Goal: Task Accomplishment & Management: Complete application form

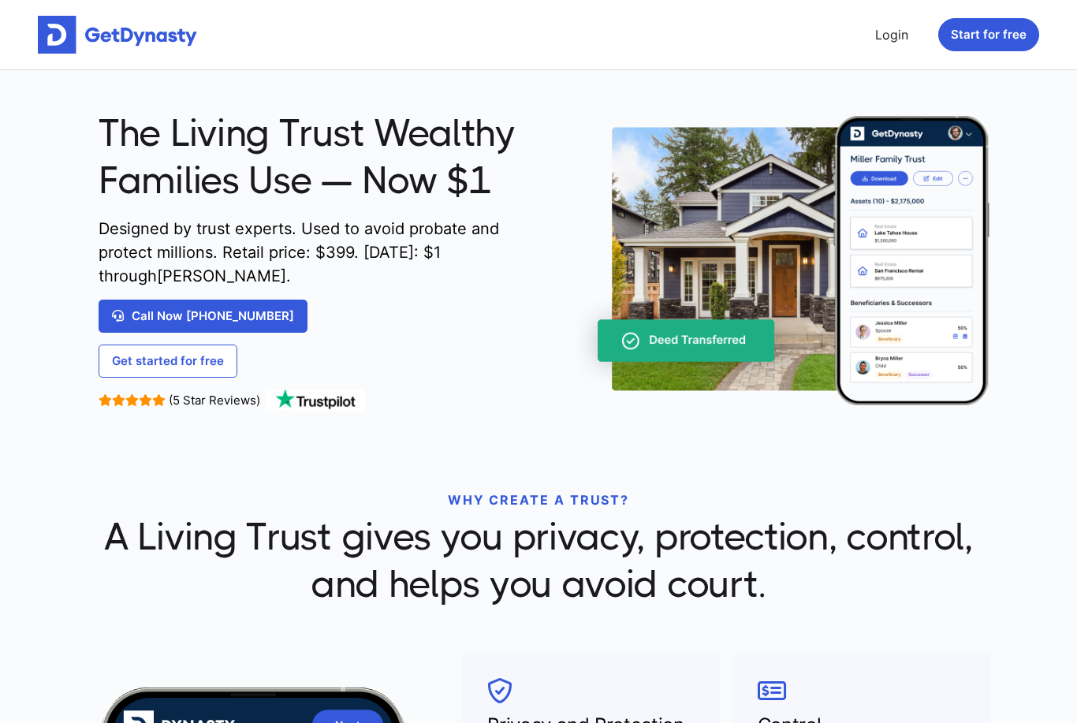
click at [894, 35] on link "Login" at bounding box center [892, 35] width 46 height 32
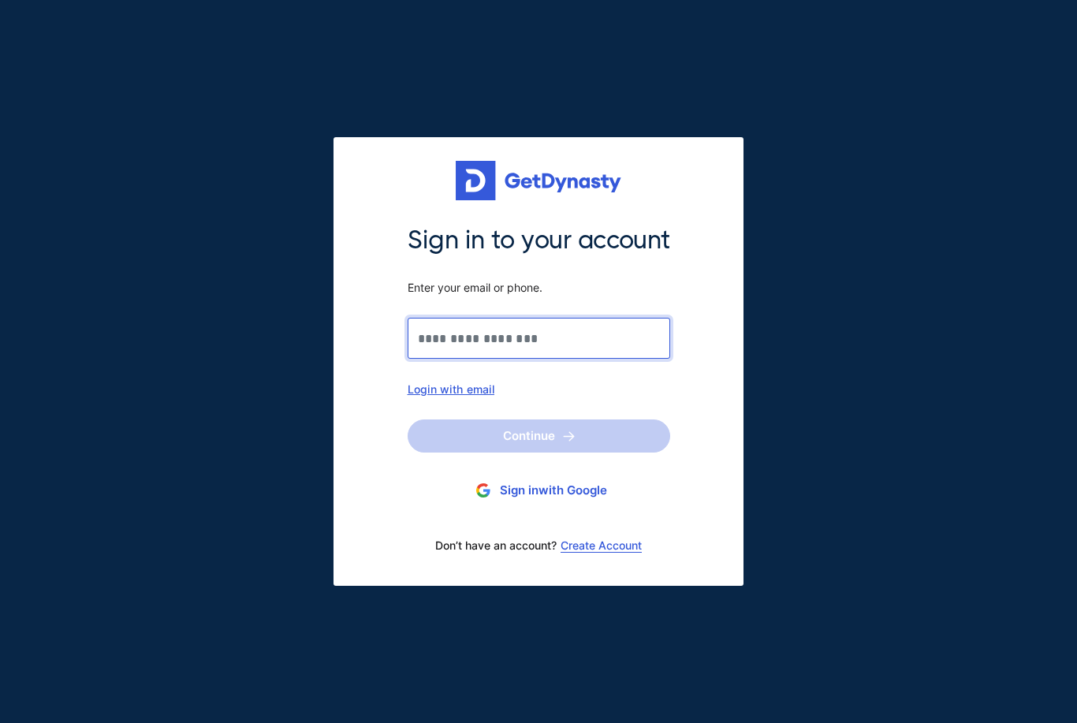
click at [545, 336] on input "Sign in to your account Enter your email or phone." at bounding box center [539, 338] width 263 height 41
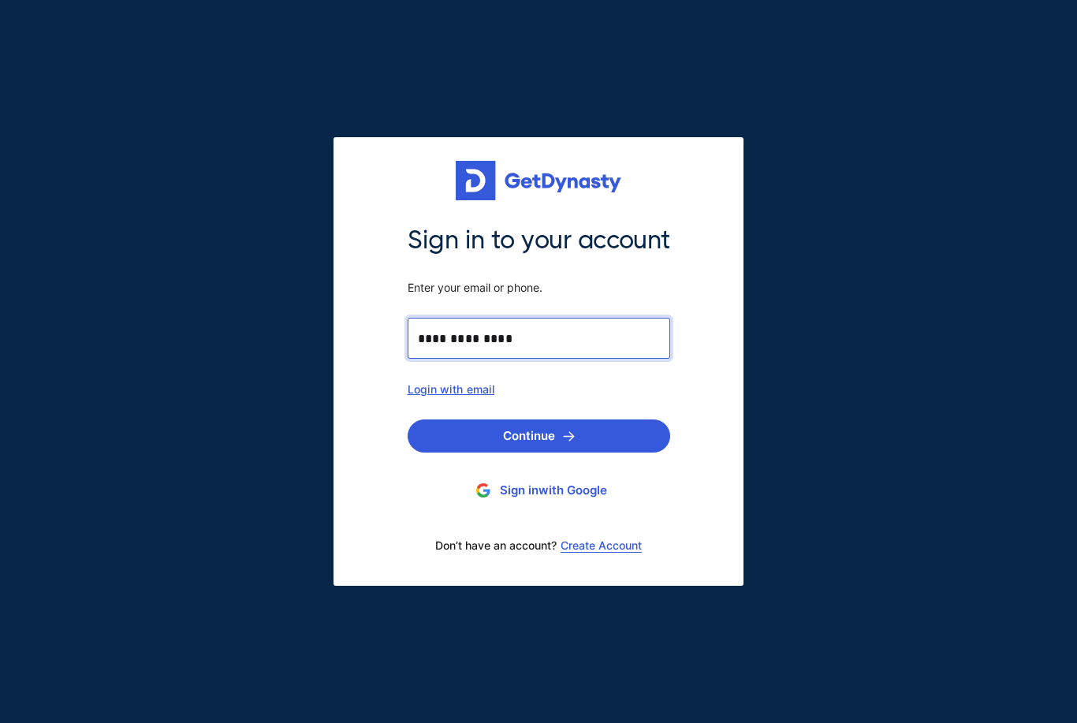
type input "**********"
click at [554, 438] on button "Continue" at bounding box center [539, 436] width 263 height 33
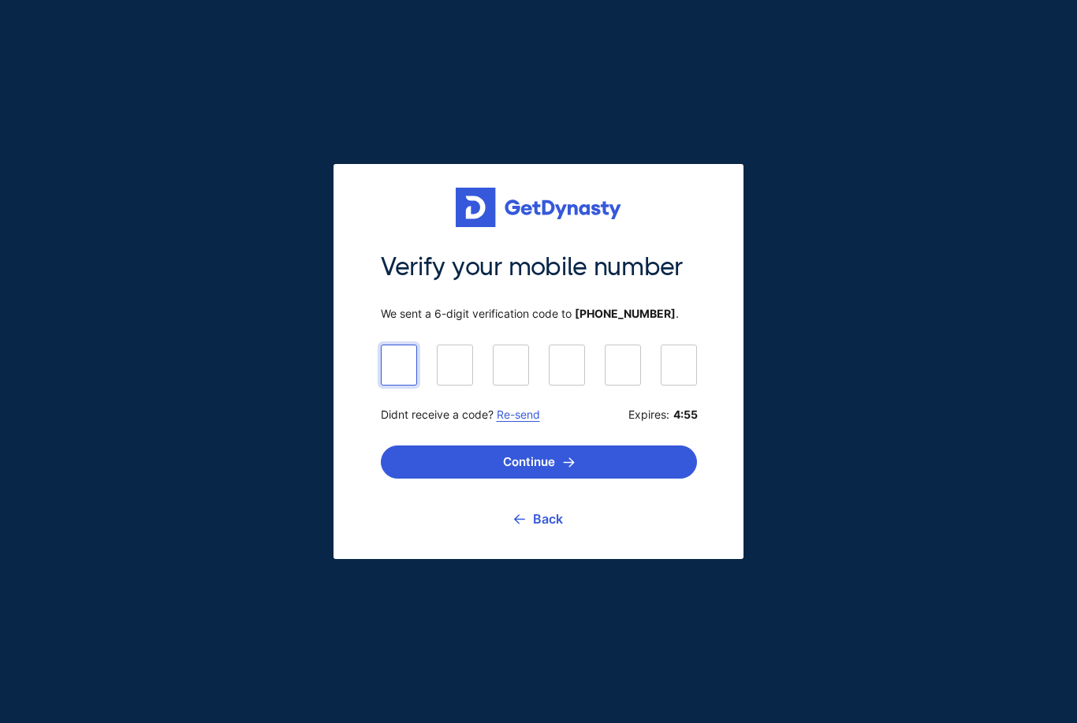
type input "******"
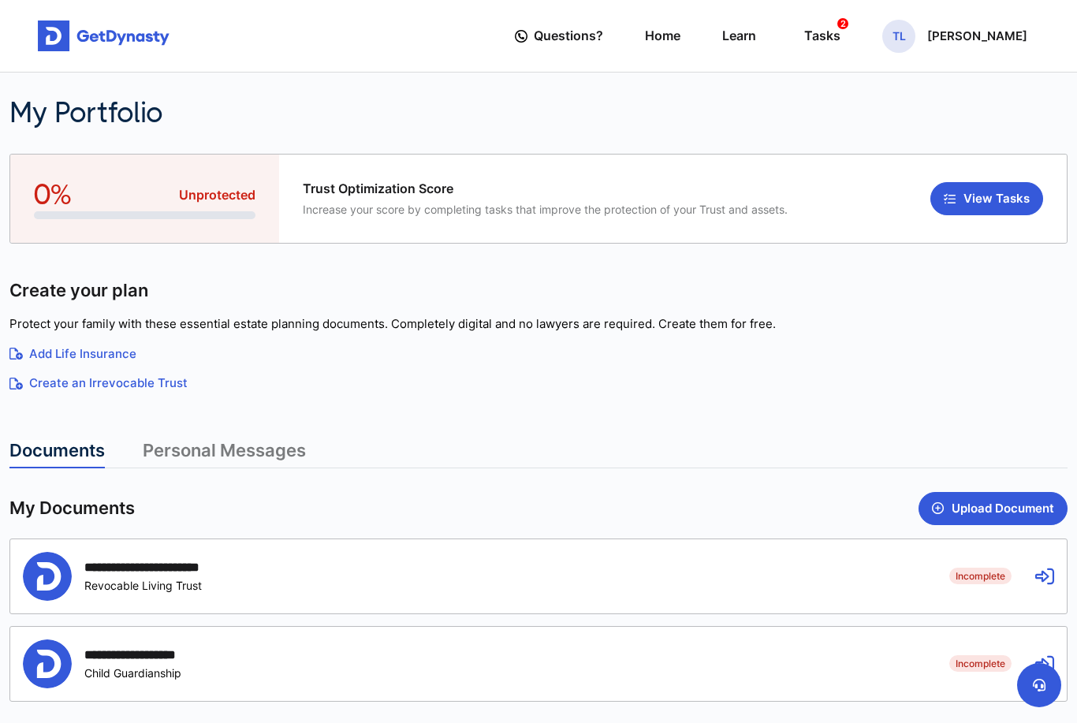
click at [1046, 576] on icon at bounding box center [1044, 576] width 19 height 19
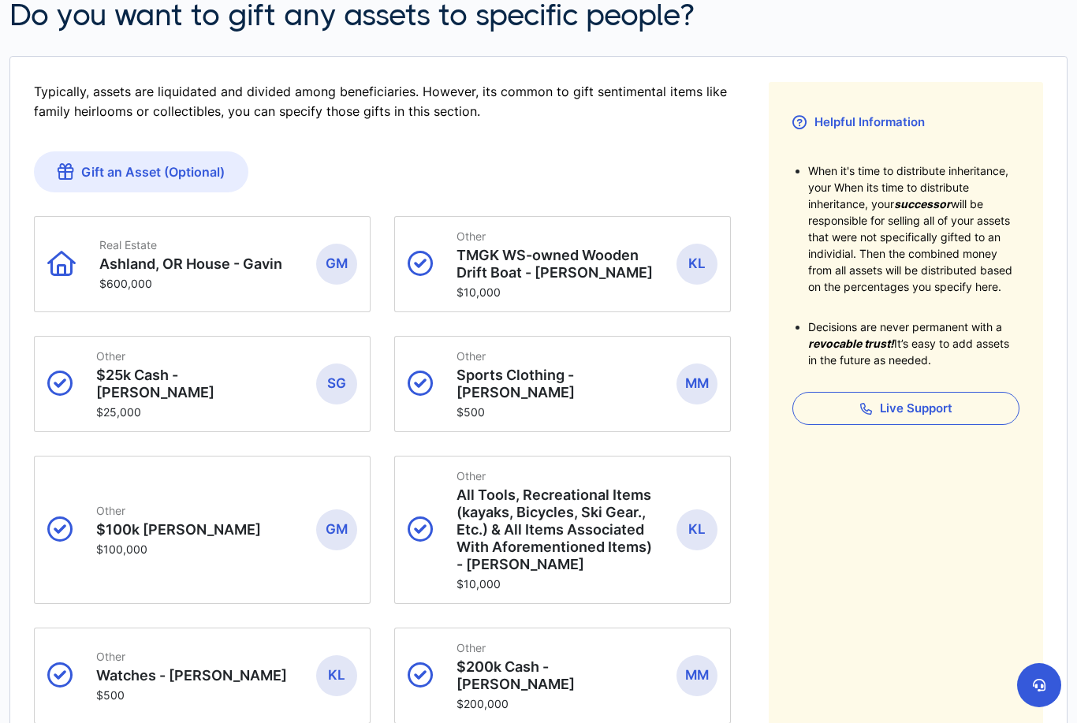
scroll to position [404, 0]
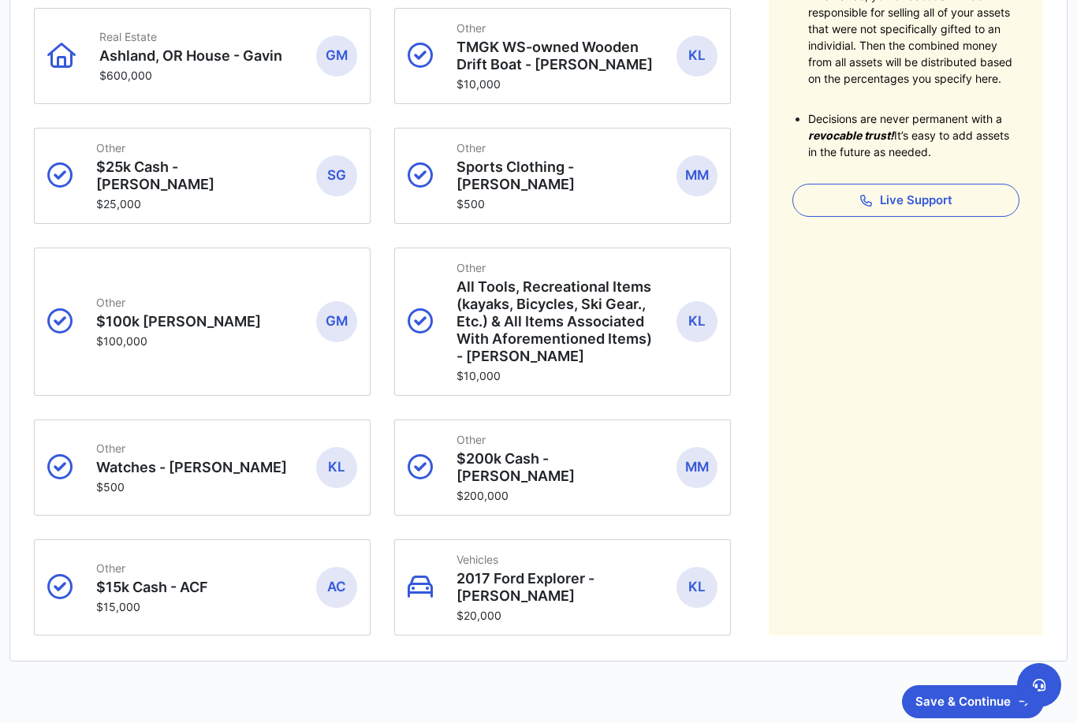
click at [973, 685] on button "Save & Continue" at bounding box center [973, 701] width 142 height 33
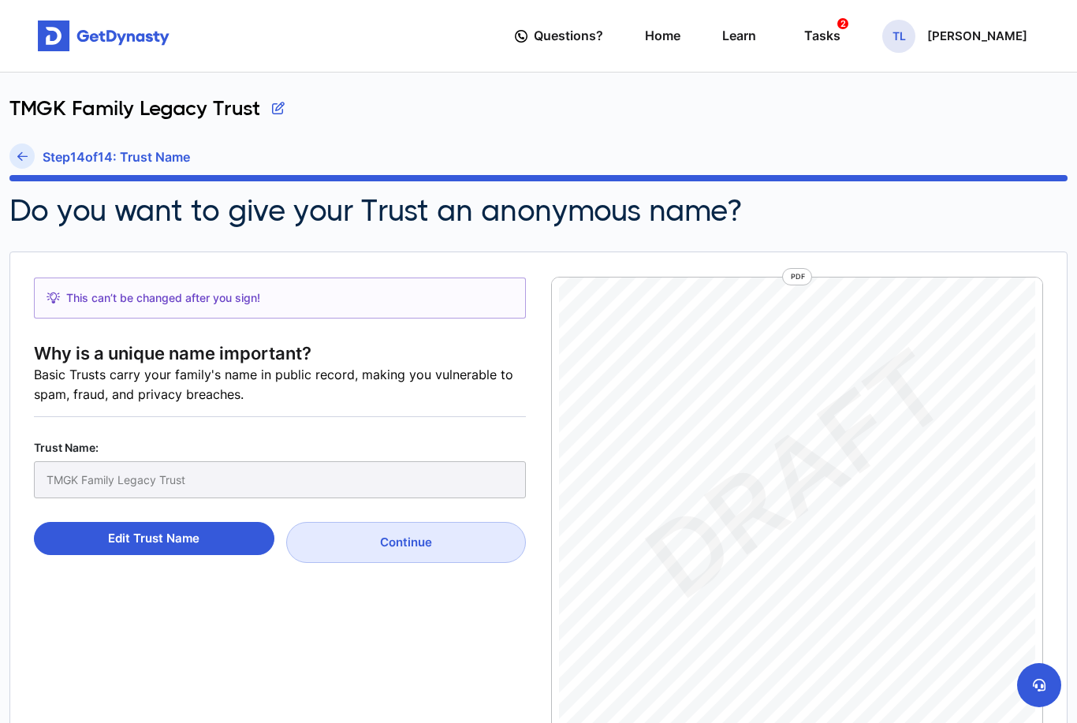
scroll to position [1328, 0]
click at [936, 534] on link "Page 3" at bounding box center [806, 535] width 345 height 10
click at [409, 551] on button "Continue" at bounding box center [406, 542] width 241 height 41
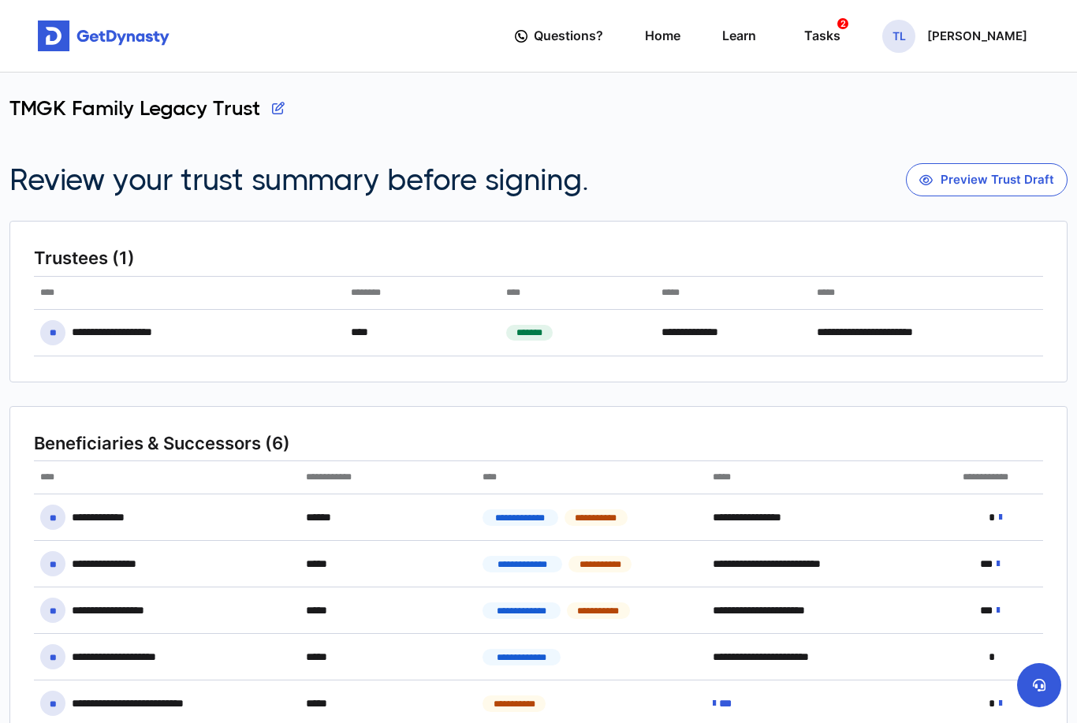
click at [996, 182] on button "Preview Trust Draft" at bounding box center [987, 179] width 162 height 33
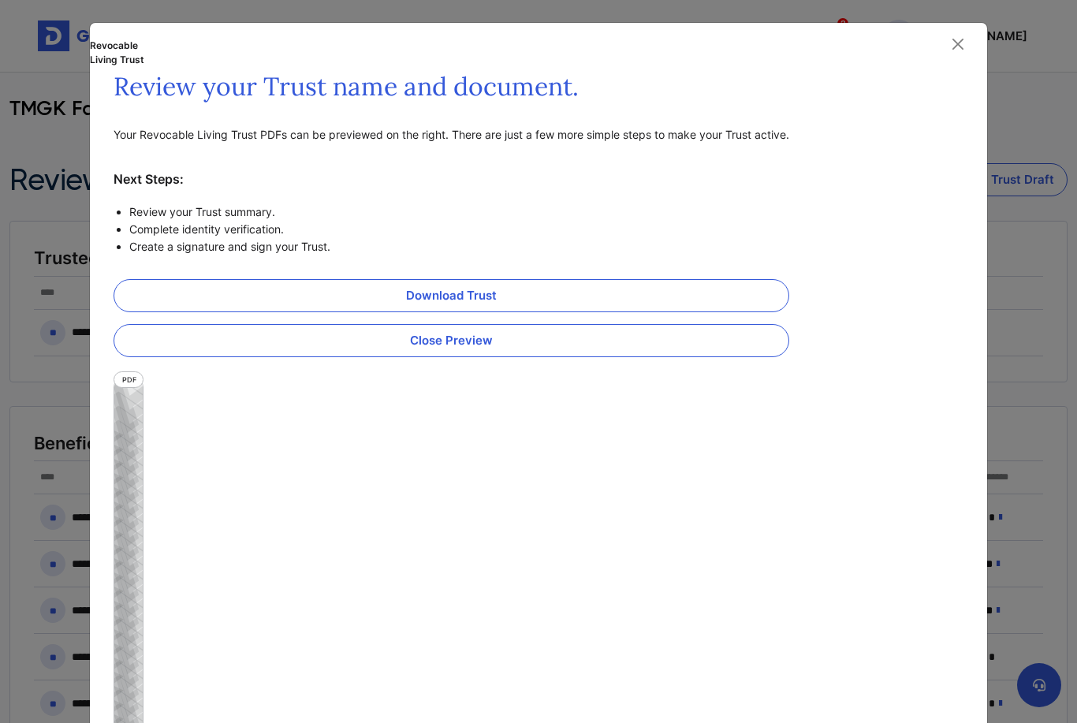
scroll to position [7, 0]
click at [476, 293] on link "Download Trust" at bounding box center [452, 295] width 676 height 33
click at [956, 39] on button "Close" at bounding box center [958, 44] width 24 height 24
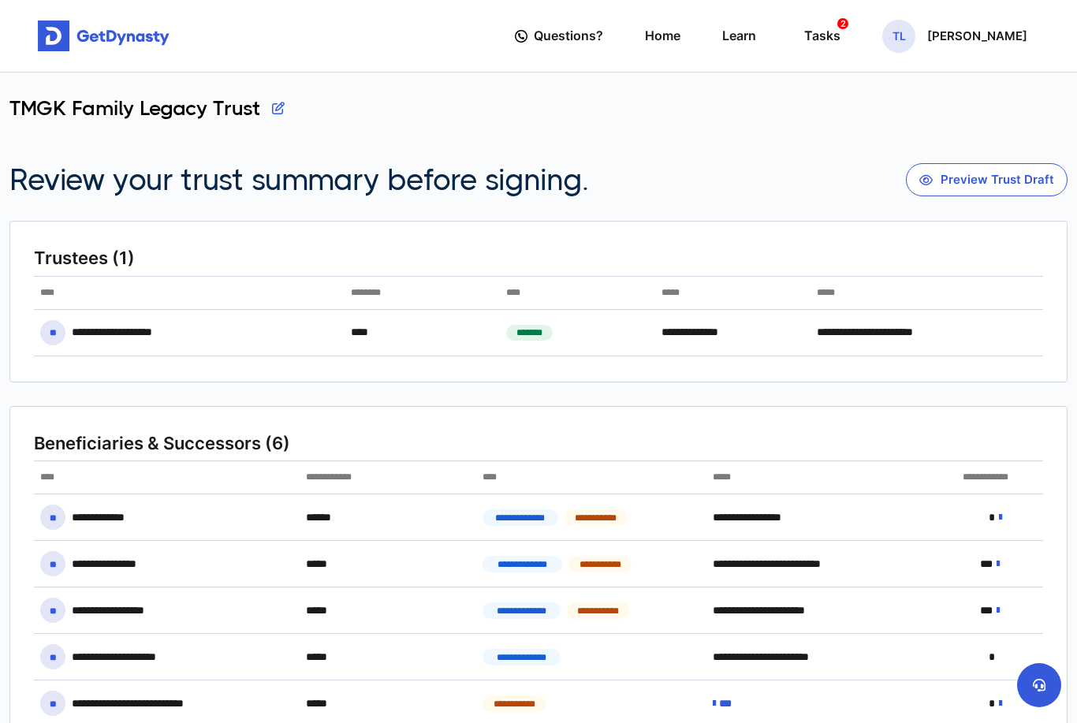
click at [962, 47] on div "TL [PERSON_NAME]" at bounding box center [954, 36] width 145 height 33
click at [1017, 118] on div "TMGK Family Legacy Trust" at bounding box center [538, 119] width 1058 height 47
